Goal: Task Accomplishment & Management: Manage account settings

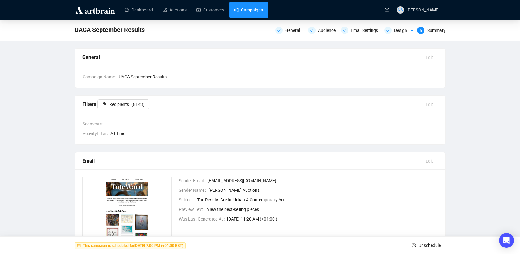
click at [246, 13] on link "Campaigns" at bounding box center [248, 10] width 29 height 16
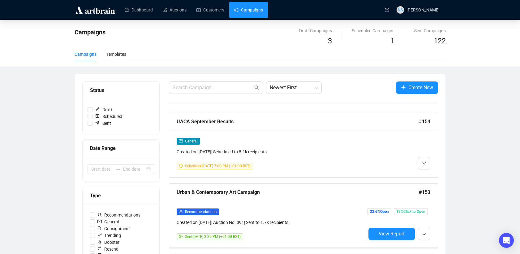
click at [243, 11] on link "Campaigns" at bounding box center [248, 10] width 29 height 16
click at [134, 8] on link "Dashboard" at bounding box center [139, 10] width 28 height 16
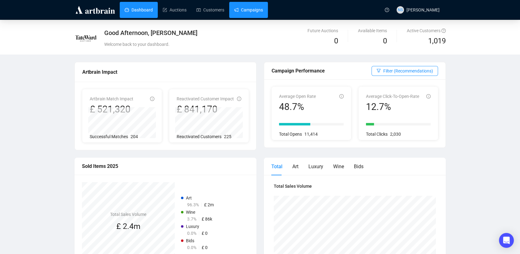
click at [246, 13] on link "Campaigns" at bounding box center [248, 10] width 29 height 16
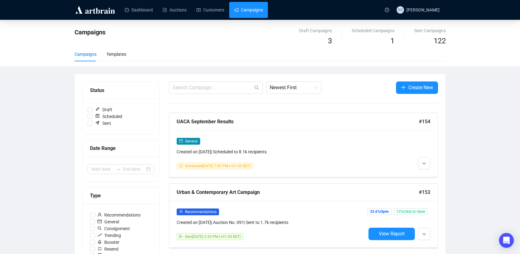
click at [328, 45] on div "3" at bounding box center [315, 41] width 33 height 12
click at [422, 164] on icon "down" at bounding box center [424, 163] width 4 height 4
click at [431, 177] on span "Edit" at bounding box center [433, 176] width 7 height 5
